Goal: Task Accomplishment & Management: Use online tool/utility

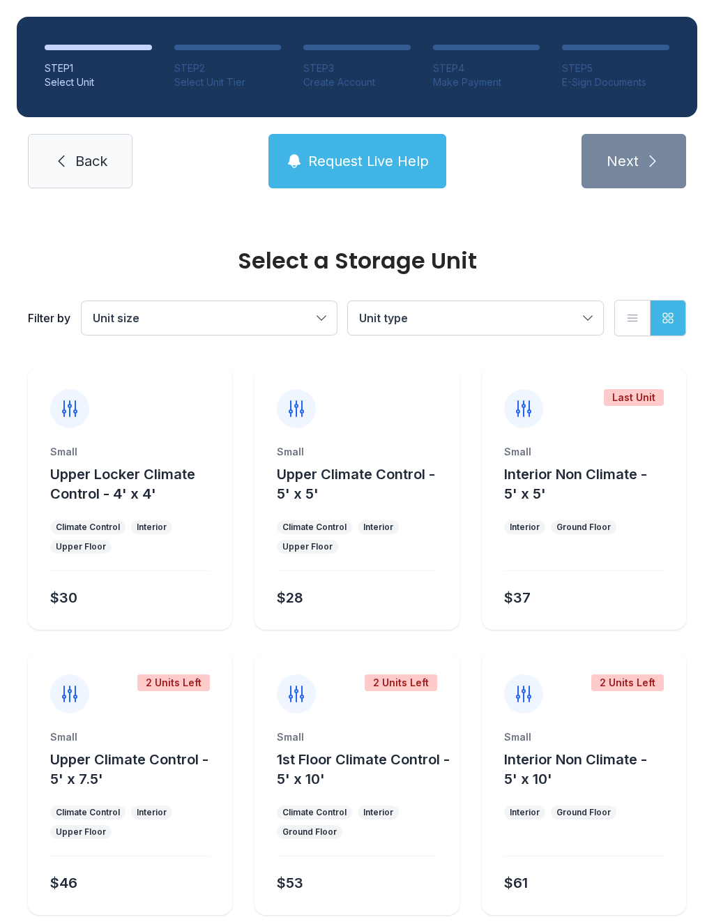
click at [106, 199] on div "STEP 1 Select Unit STEP 2 Select Unit Tier STEP 3 Create Account STEP 4 Make Pa…" at bounding box center [357, 102] width 714 height 205
click at [110, 156] on link "Back" at bounding box center [80, 161] width 105 height 54
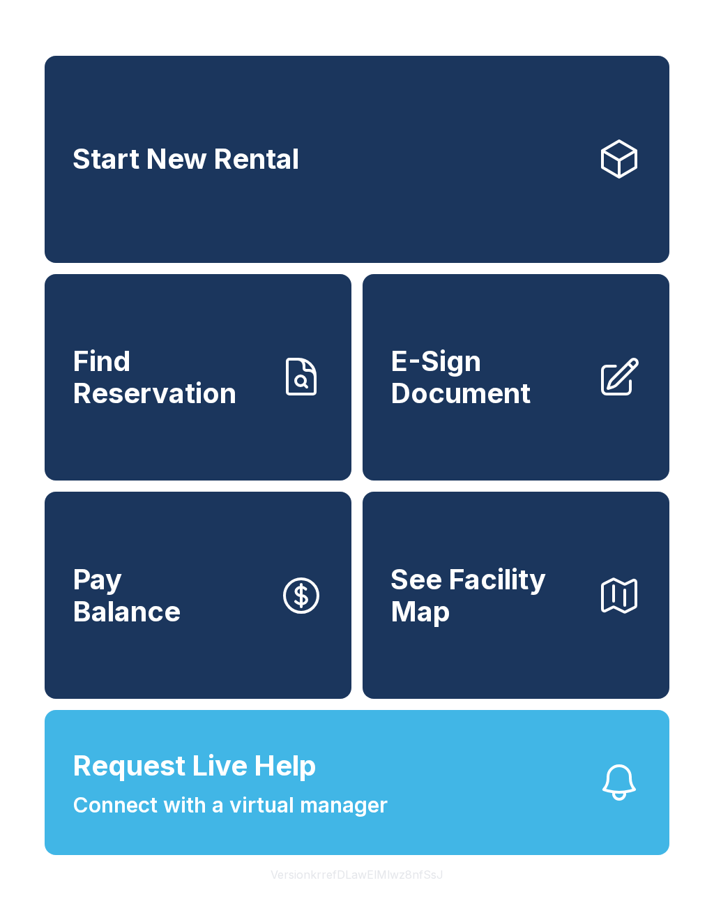
click at [499, 402] on span "E-Sign Document" at bounding box center [488, 376] width 195 height 63
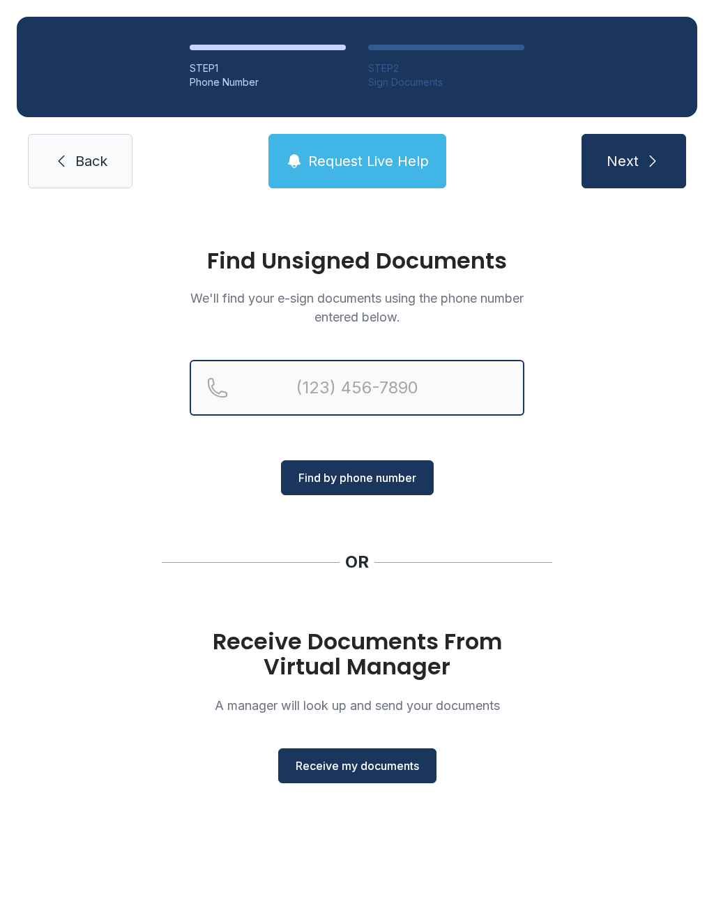
click at [370, 379] on input "Reservation phone number" at bounding box center [357, 388] width 335 height 56
type input "[PHONE_NUMBER]"
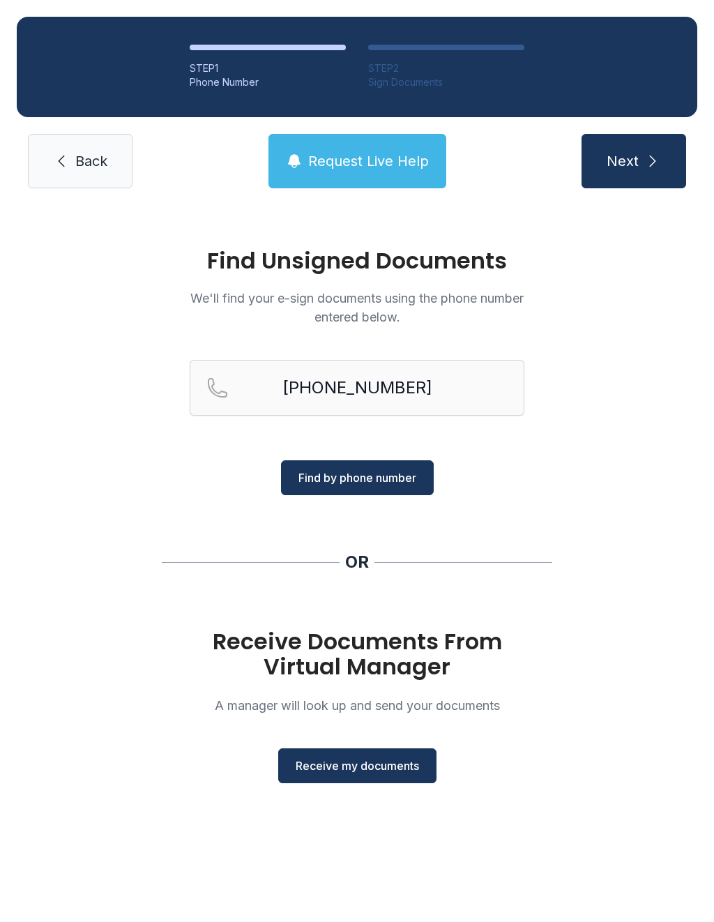
click at [398, 484] on span "Find by phone number" at bounding box center [358, 477] width 118 height 17
click at [380, 481] on span "Find by phone number" at bounding box center [358, 477] width 118 height 17
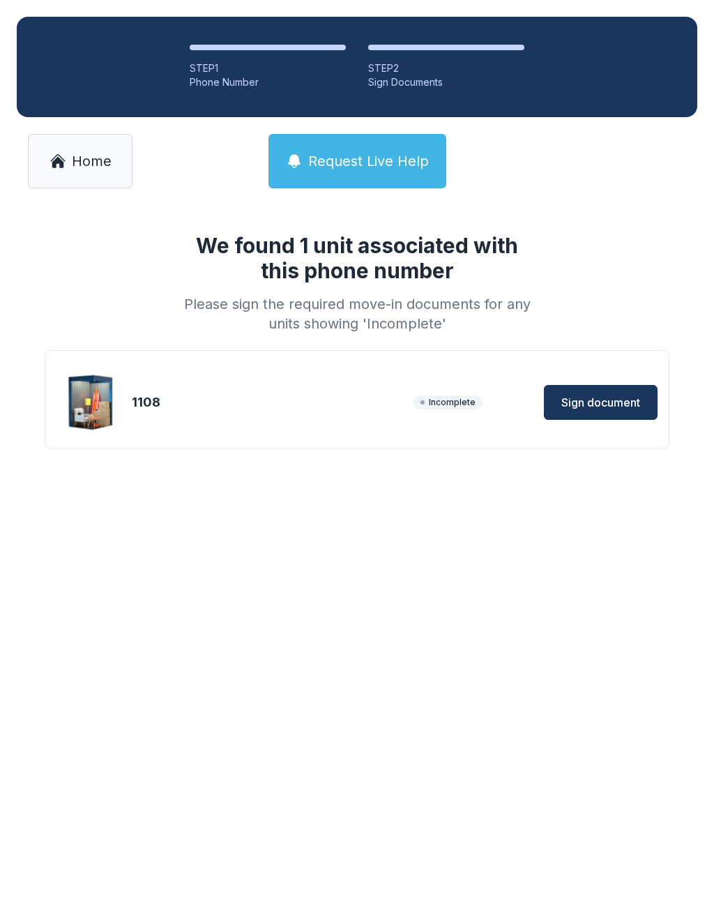
click at [599, 406] on span "Sign document" at bounding box center [601, 402] width 79 height 17
click at [116, 161] on link "Home" at bounding box center [80, 161] width 105 height 54
